Goal: Check status: Check status

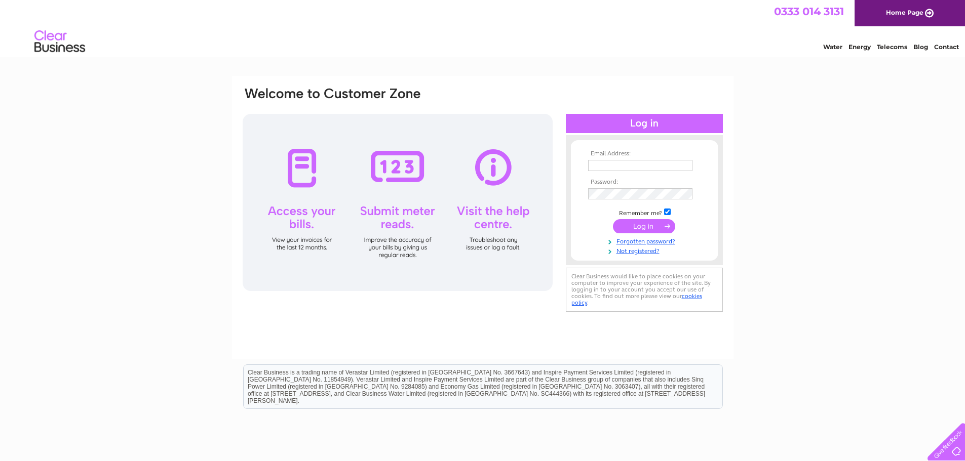
type input "accounts@shimaseiki.co.uk"
click at [644, 224] on input "submit" at bounding box center [644, 226] width 62 height 14
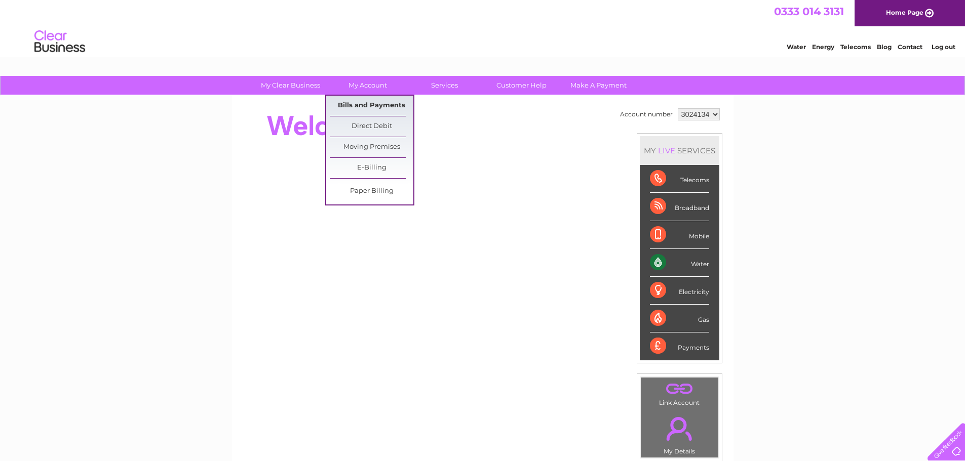
click at [357, 106] on link "Bills and Payments" at bounding box center [372, 106] width 84 height 20
